Goal: Task Accomplishment & Management: Use online tool/utility

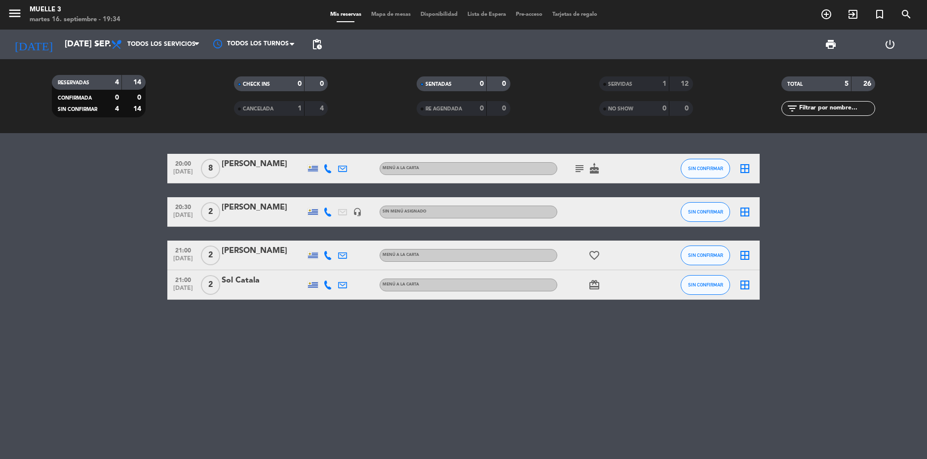
click at [744, 170] on icon "border_all" at bounding box center [745, 169] width 12 height 12
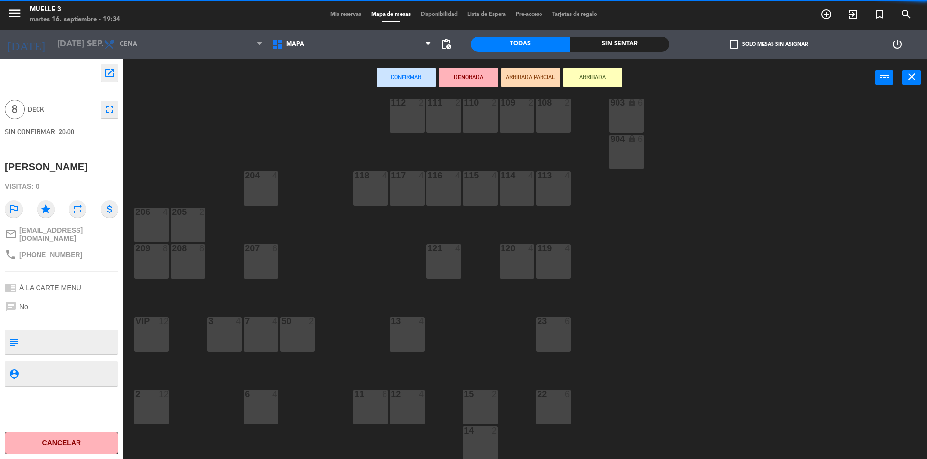
scroll to position [236, 0]
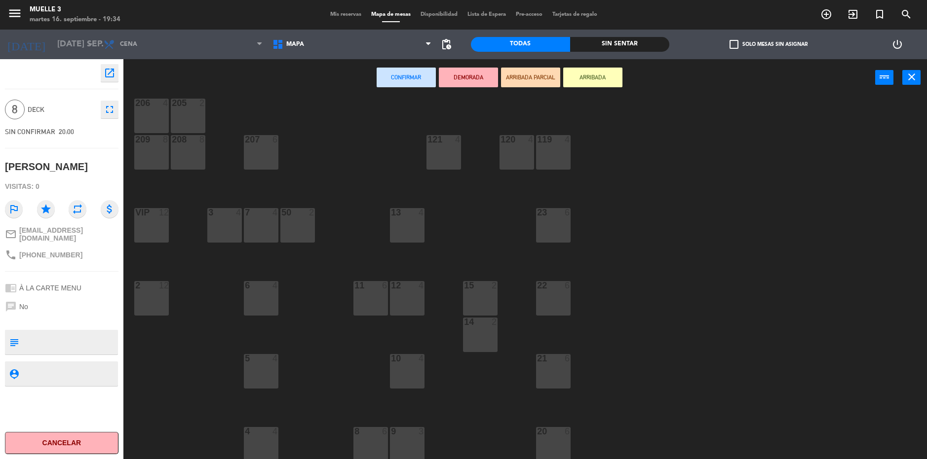
click at [151, 293] on div "2 12" at bounding box center [151, 298] width 35 height 35
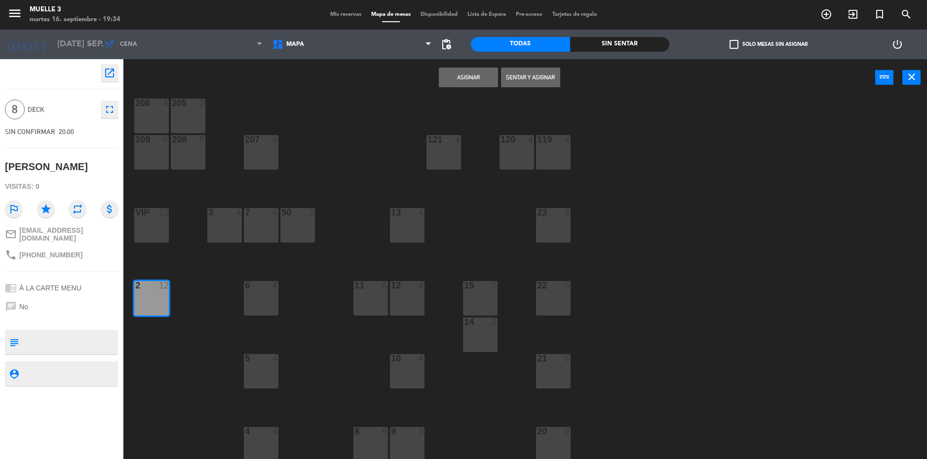
click at [443, 75] on button "Asignar" at bounding box center [468, 78] width 59 height 20
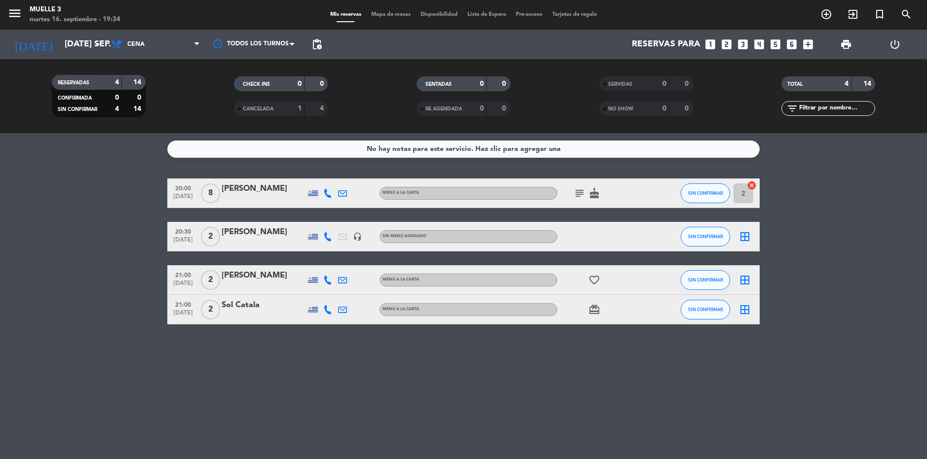
click at [746, 235] on icon "border_all" at bounding box center [745, 237] width 12 height 12
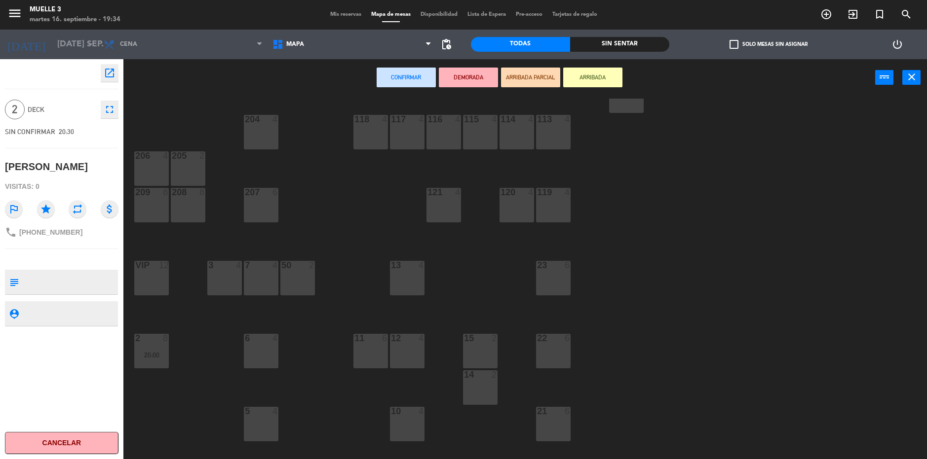
scroll to position [236, 0]
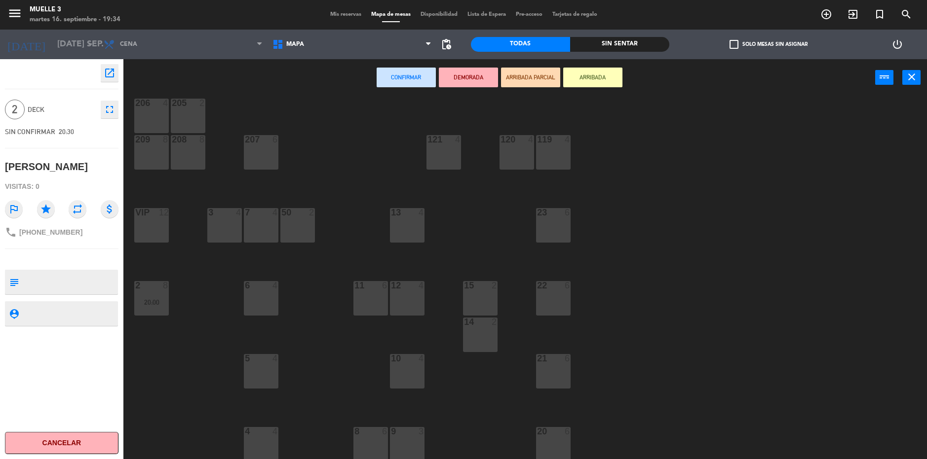
click at [216, 227] on div "3 4" at bounding box center [224, 225] width 35 height 35
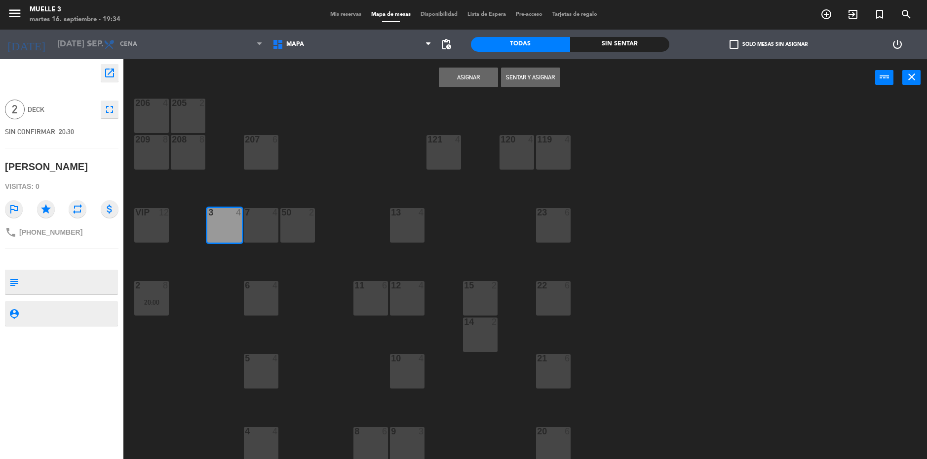
click at [465, 72] on button "Asignar" at bounding box center [468, 78] width 59 height 20
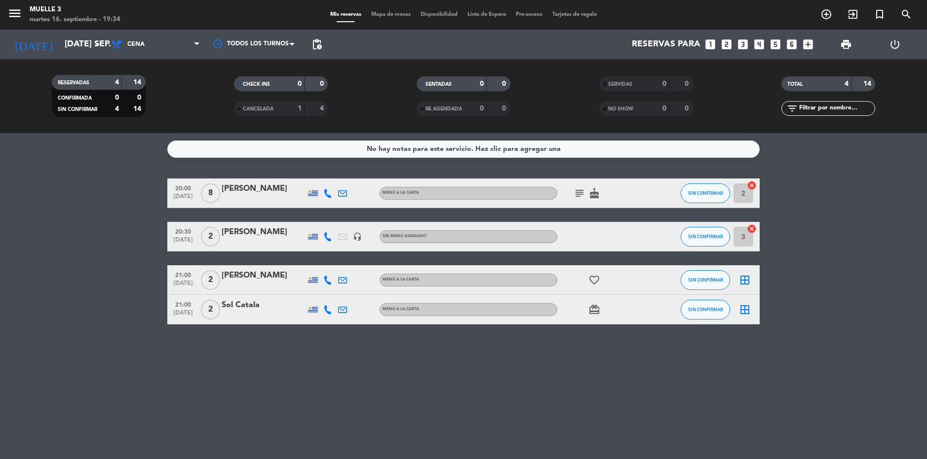
click at [754, 227] on icon "cancel" at bounding box center [751, 229] width 10 height 10
click at [744, 232] on icon "border_all" at bounding box center [745, 237] width 12 height 12
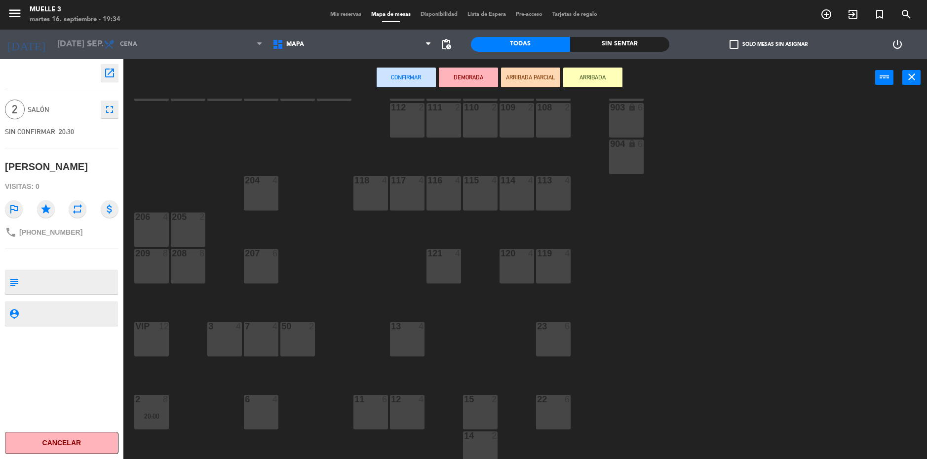
scroll to position [236, 0]
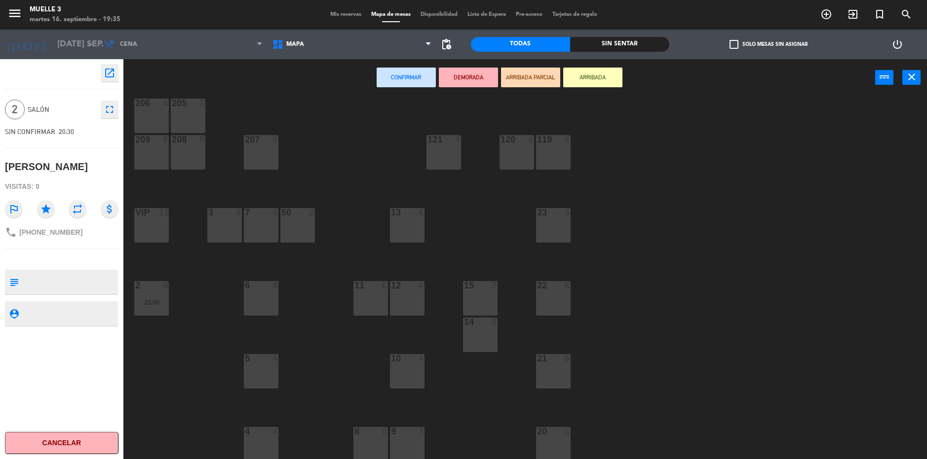
click at [366, 296] on div "11 6" at bounding box center [370, 298] width 35 height 35
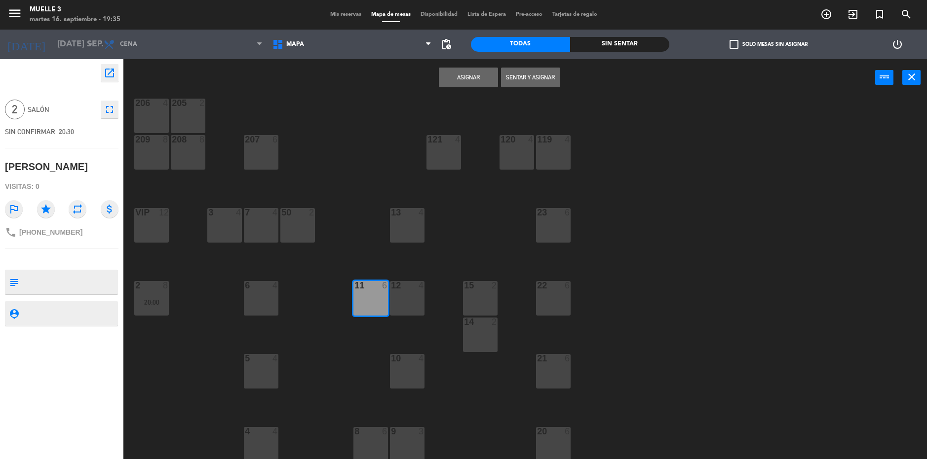
click at [469, 76] on button "Asignar" at bounding box center [468, 78] width 59 height 20
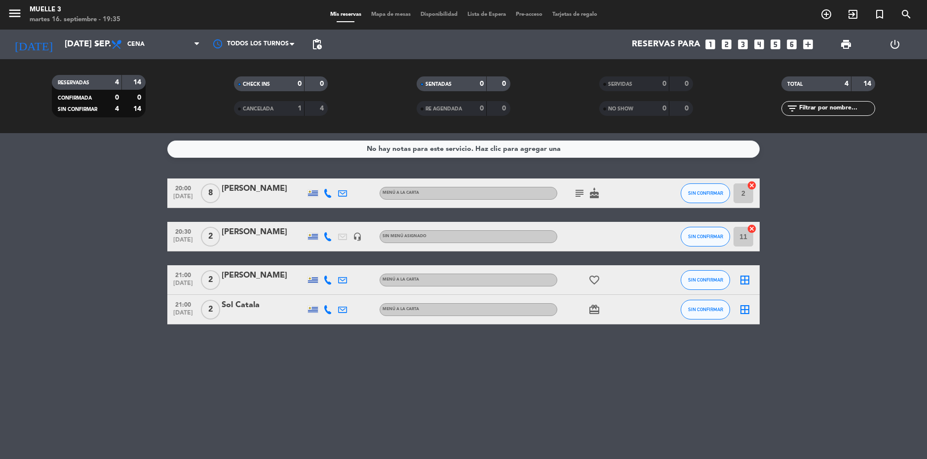
click at [738, 281] on div "border_all" at bounding box center [745, 279] width 30 height 29
click at [743, 278] on icon "border_all" at bounding box center [745, 280] width 12 height 12
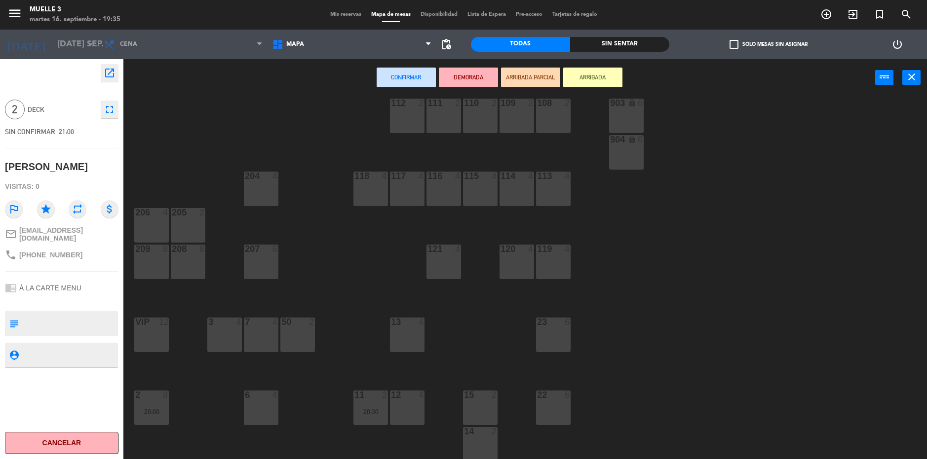
scroll to position [236, 0]
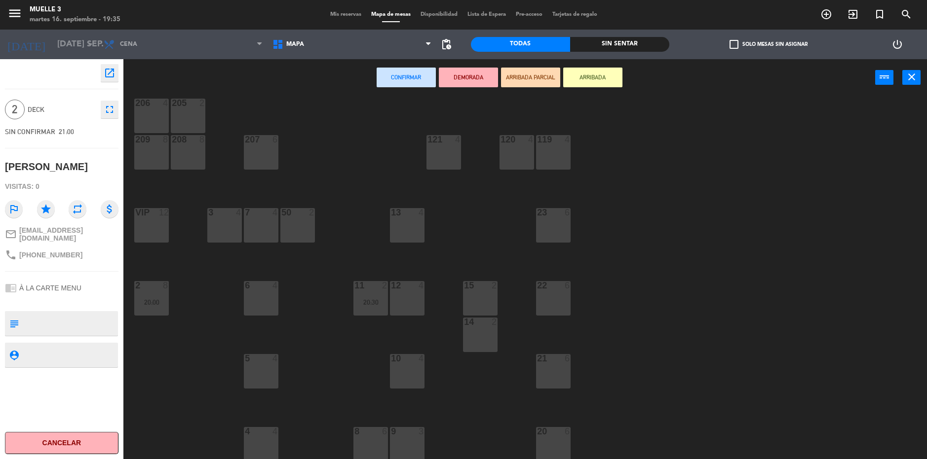
click at [224, 231] on div "3 4" at bounding box center [224, 225] width 35 height 35
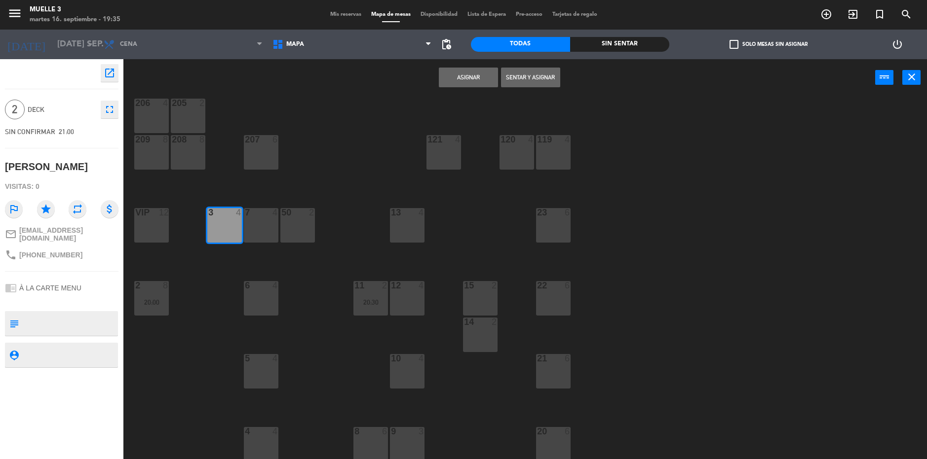
click at [477, 75] on button "Asignar" at bounding box center [468, 78] width 59 height 20
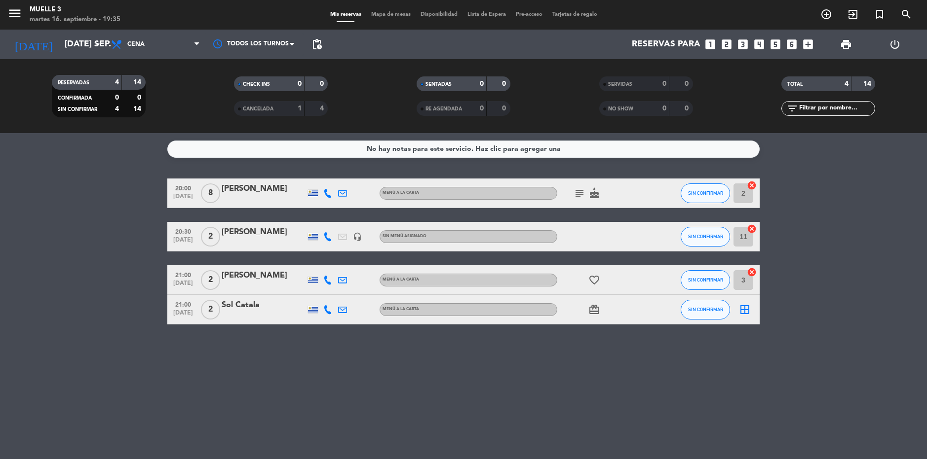
click at [845, 234] on bookings-row "20:00 [DATE] 8 [PERSON_NAME] MENÚ A LA CARTA subject cake SIN CONFIRMAR 2 cance…" at bounding box center [463, 252] width 927 height 146
click at [745, 307] on icon "border_all" at bounding box center [745, 310] width 12 height 12
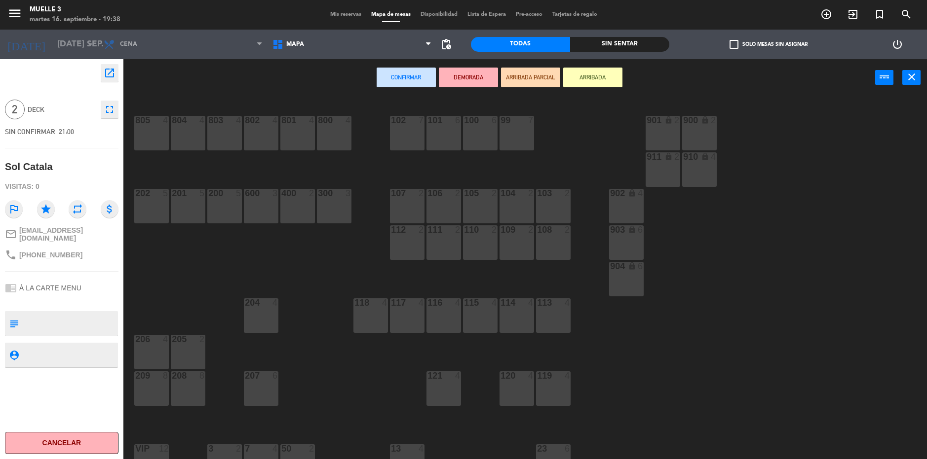
scroll to position [236, 0]
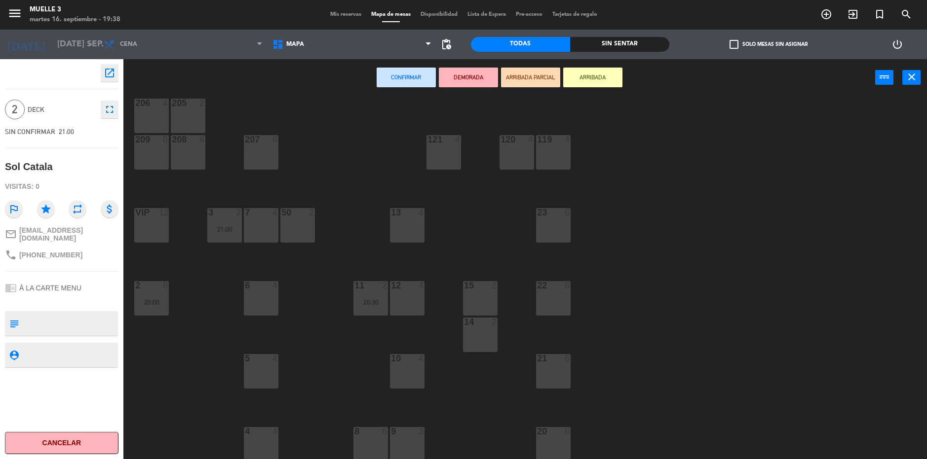
click at [476, 287] on div at bounding box center [480, 285] width 16 height 9
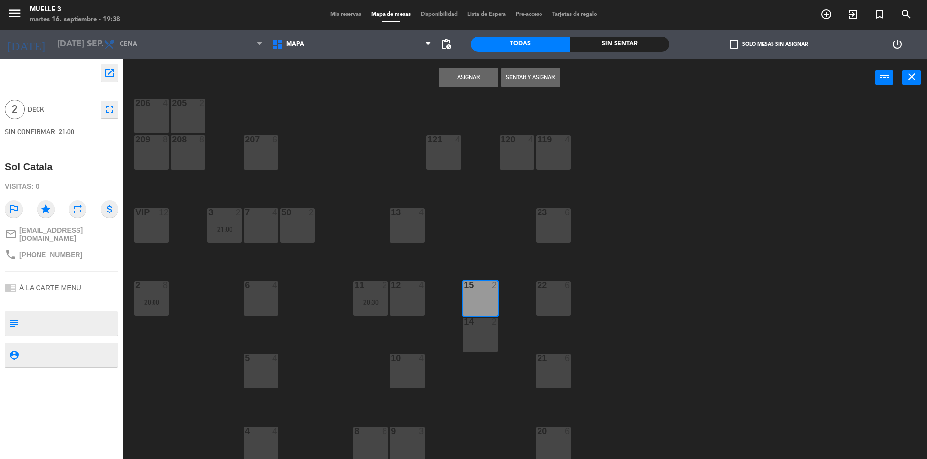
click at [473, 78] on button "Asignar" at bounding box center [468, 78] width 59 height 20
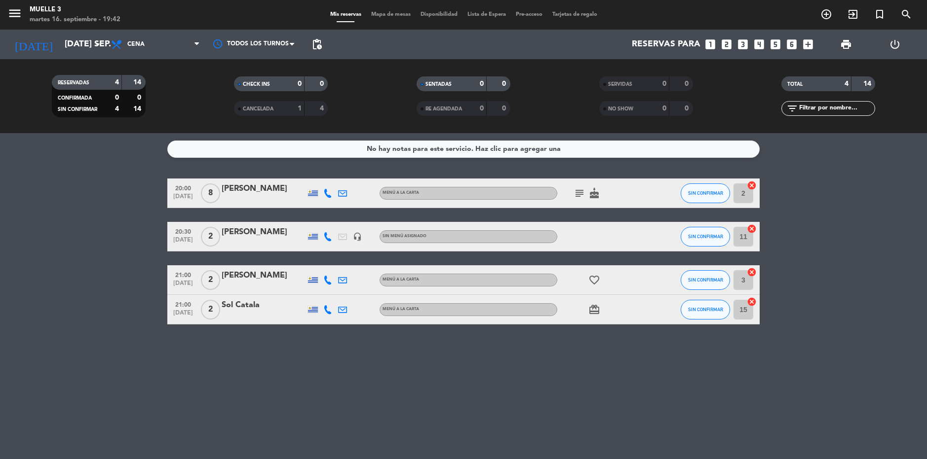
click at [851, 264] on bookings-row "20:00 [DATE] 8 [PERSON_NAME] MENÚ A LA CARTA subject cake SIN CONFIRMAR 2 cance…" at bounding box center [463, 252] width 927 height 146
click at [710, 193] on span "SIN CONFIRMAR" at bounding box center [705, 192] width 35 height 5
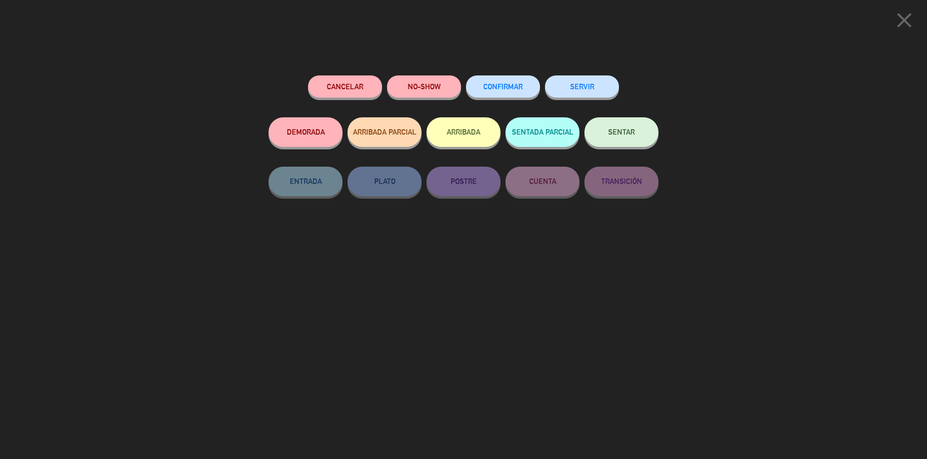
click at [579, 85] on button "SERVIR" at bounding box center [582, 86] width 74 height 22
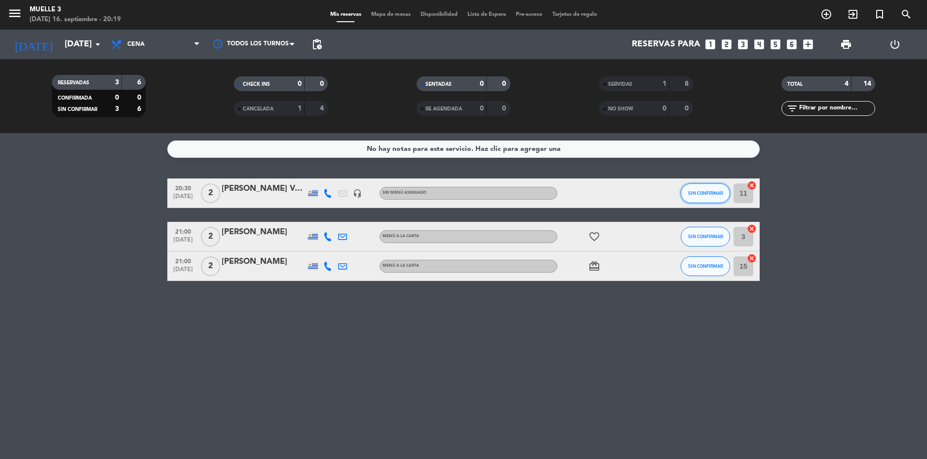
click at [713, 190] on button "SIN CONFIRMAR" at bounding box center [704, 194] width 49 height 20
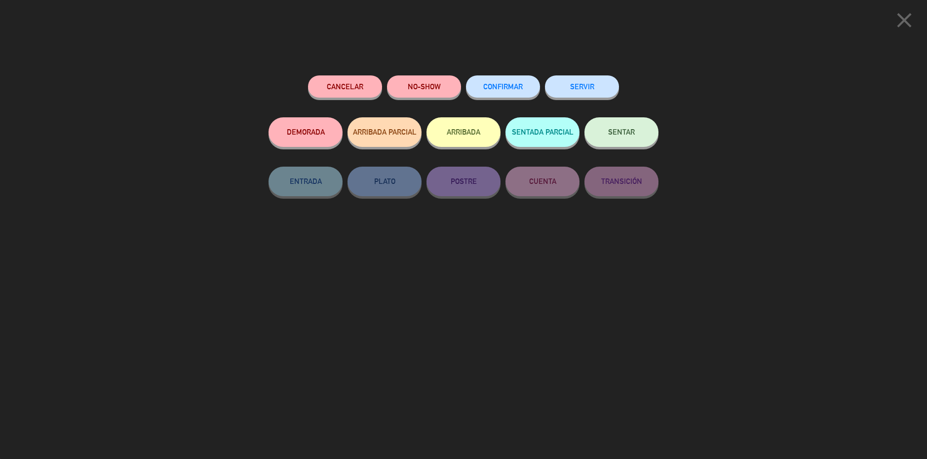
click at [586, 86] on button "SERVIR" at bounding box center [582, 86] width 74 height 22
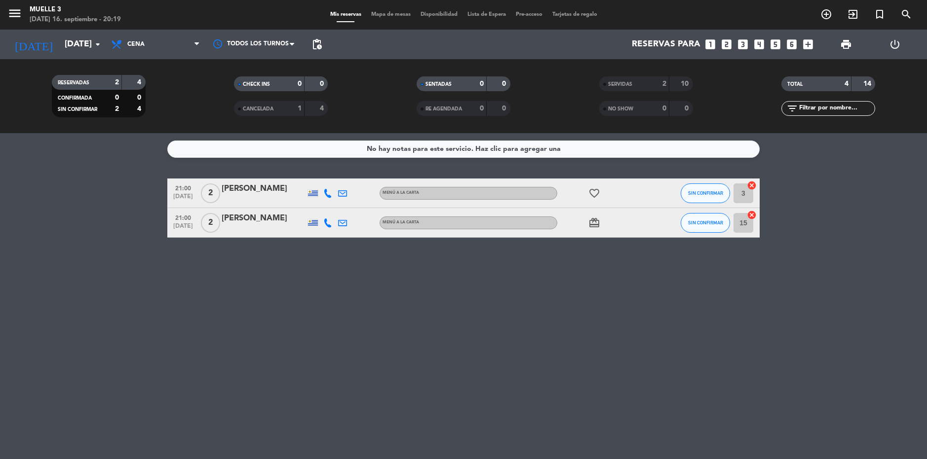
click at [869, 193] on bookings-row "21:00 sep. 16 2 Camila Giusti MENÚ A LA CARTA favorite_border SIN CONFIRMAR 3 c…" at bounding box center [463, 208] width 927 height 59
click at [533, 292] on div "No hay notas para este servicio. Haz clic para agregar una 21:00 sep. 16 2 Cami…" at bounding box center [463, 296] width 927 height 326
